Goal: Task Accomplishment & Management: Use online tool/utility

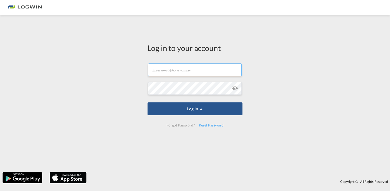
click at [185, 76] on md-input-container "Email field is required" at bounding box center [195, 70] width 95 height 14
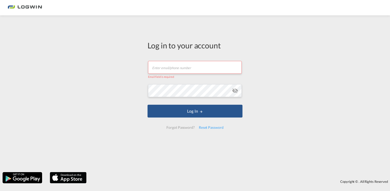
click at [177, 67] on input "text" at bounding box center [195, 67] width 94 height 13
paste input "subhav.kelkar@logwin-logistics.com"
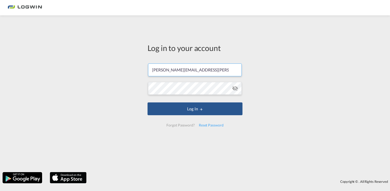
type input "subhav.kelkar@logwin-logistics.com"
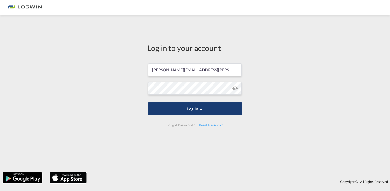
click at [187, 111] on button "Log In" at bounding box center [195, 108] width 95 height 13
